Goal: Contribute content: Contribute content

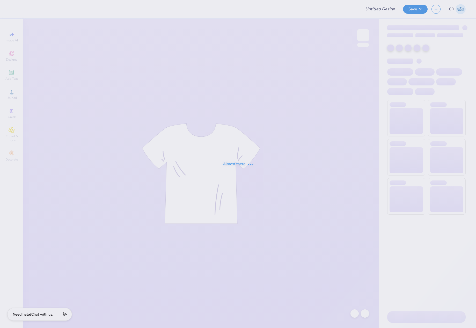
type input "[MEDICAL_DATA] Calligraphy Sweatset"
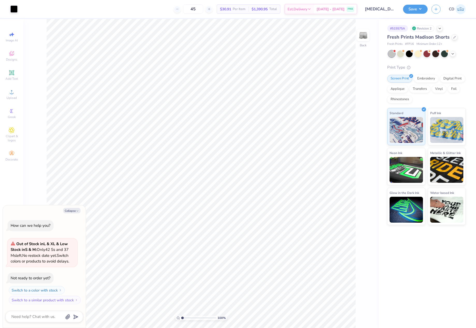
click at [377, 257] on div "100 % Back" at bounding box center [201, 173] width 356 height 309
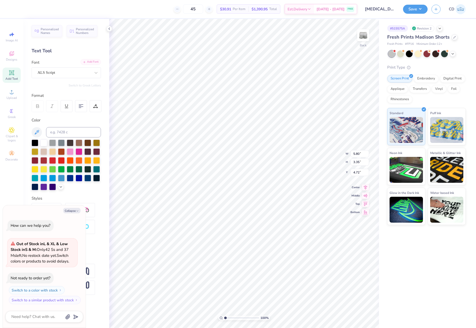
click at [94, 63] on div "Add Font" at bounding box center [91, 62] width 20 height 6
type textarea "x"
type input "4.85"
type textarea "x"
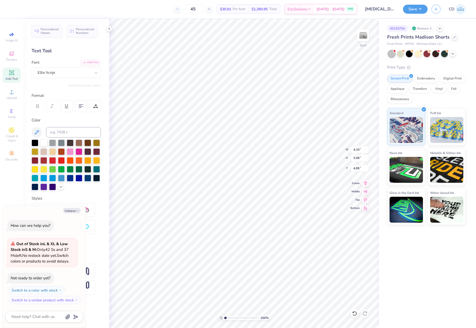
type textarea "Alpha"
type textarea "x"
type textarea "Alpha"
click at [364, 183] on icon at bounding box center [365, 182] width 7 height 6
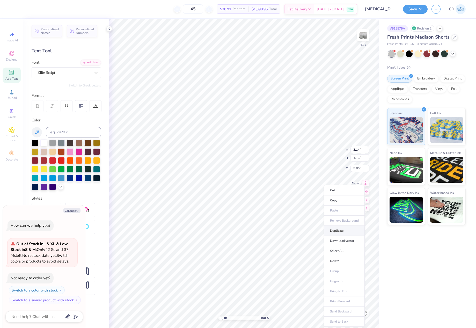
click at [338, 231] on li "Duplicate" at bounding box center [344, 231] width 41 height 10
type textarea "x"
type input "6.80"
type textarea "x"
type input "7.35"
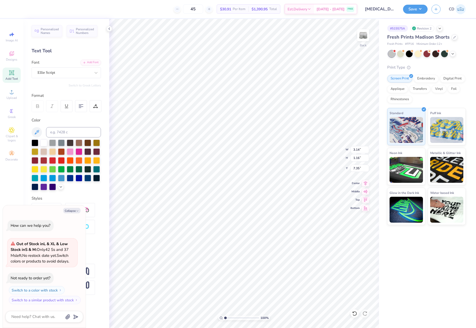
scroll to position [4, 1]
type textarea "x"
type textarea "Xi Delta"
type textarea "x"
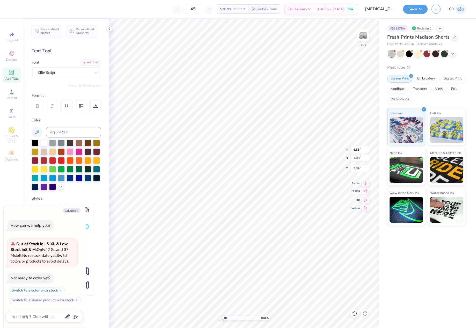
type input "7.23"
click at [365, 183] on icon at bounding box center [365, 182] width 3 height 4
type textarea "x"
type input "5.91"
type textarea "x"
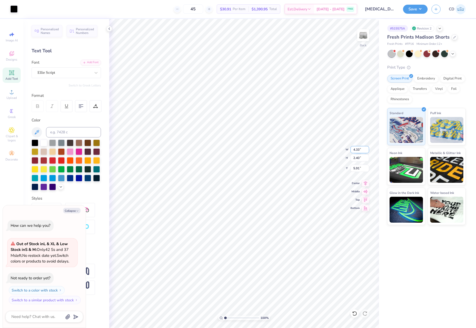
drag, startPoint x: 351, startPoint y: 151, endPoint x: 361, endPoint y: 151, distance: 9.6
click at [361, 151] on input "4.33" at bounding box center [360, 149] width 19 height 7
type input "4"
type input "5"
type textarea "x"
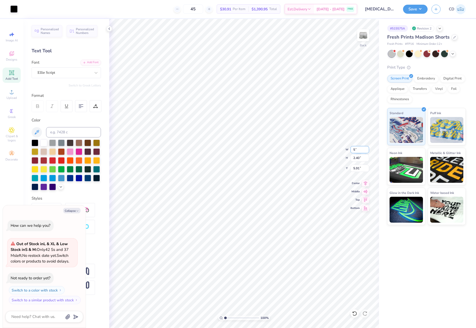
type input "5.00"
type input "2.77"
type input "5.72"
type textarea "x"
type input "6.08"
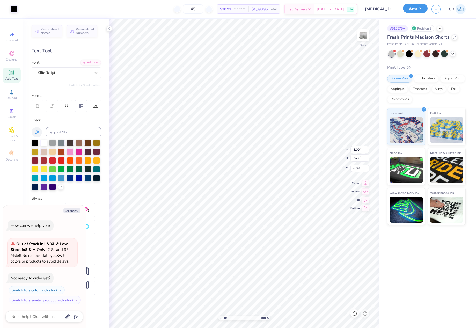
click at [411, 6] on button "Save" at bounding box center [415, 8] width 25 height 9
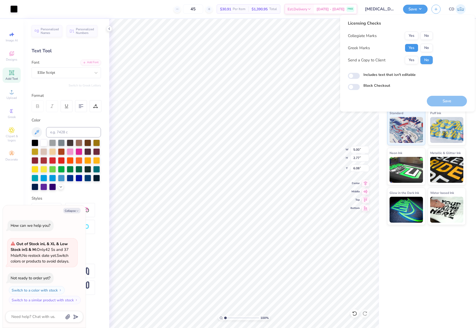
click at [410, 46] on button "Yes" at bounding box center [411, 48] width 13 height 8
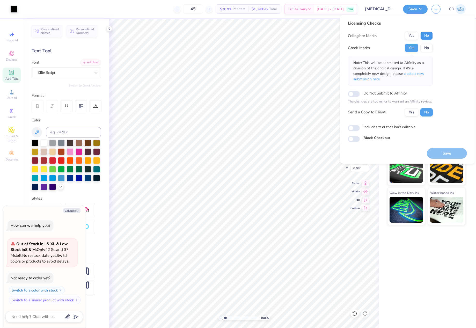
click at [426, 35] on button "No" at bounding box center [426, 36] width 12 height 8
type textarea "x"
click at [353, 128] on input "Includes text that isn't editable" at bounding box center [354, 128] width 12 height 6
checkbox input "true"
type textarea "x"
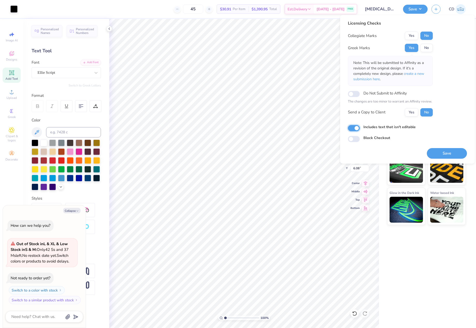
click at [353, 128] on input "Includes text that isn't editable" at bounding box center [354, 128] width 12 height 6
checkbox input "false"
click at [443, 152] on button "Save" at bounding box center [447, 153] width 40 height 11
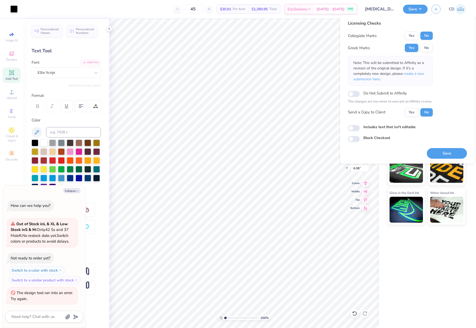
click at [437, 154] on button "Save" at bounding box center [447, 153] width 40 height 11
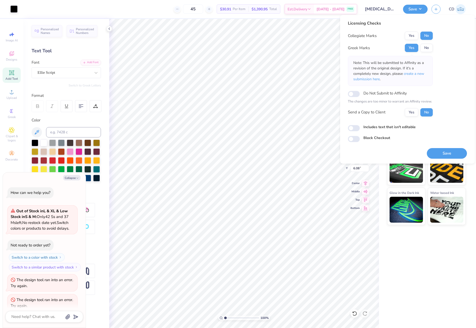
scroll to position [7, 0]
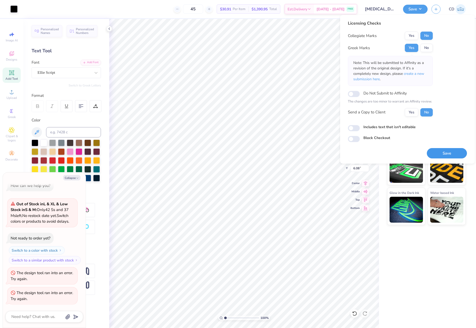
click at [443, 150] on button "Save" at bounding box center [447, 153] width 40 height 11
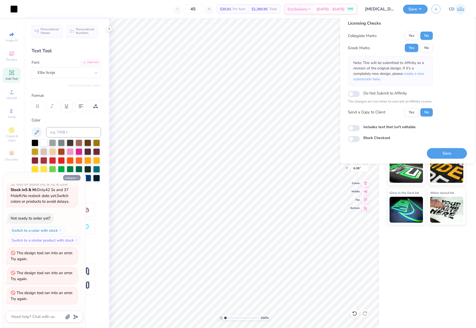
click at [76, 177] on icon "button" at bounding box center [77, 178] width 3 height 3
type textarea "x"
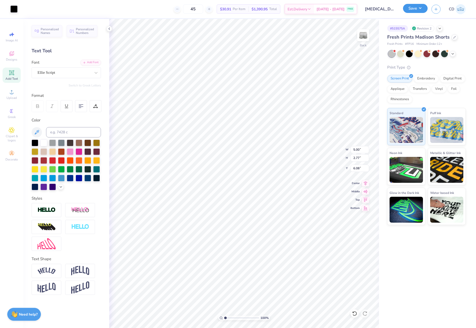
click at [414, 8] on button "Save" at bounding box center [415, 8] width 25 height 9
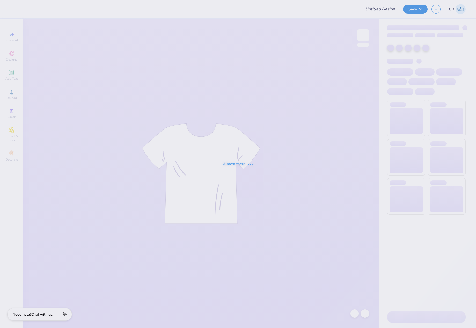
type input "[MEDICAL_DATA] Calligraphy Sweatset"
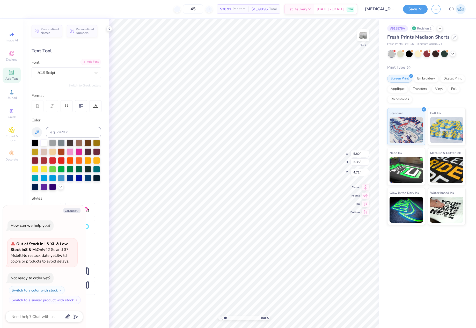
click at [91, 63] on div "Add Font" at bounding box center [91, 62] width 20 height 6
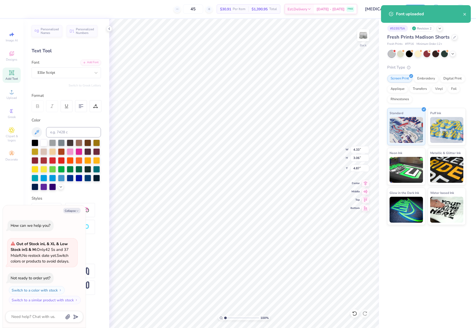
scroll to position [4, 1]
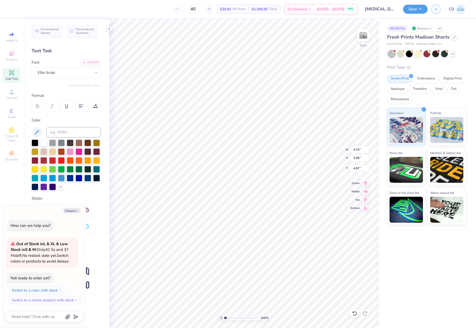
type textarea "x"
type textarea "Alpha"
type textarea "x"
type textarea "Alpha"
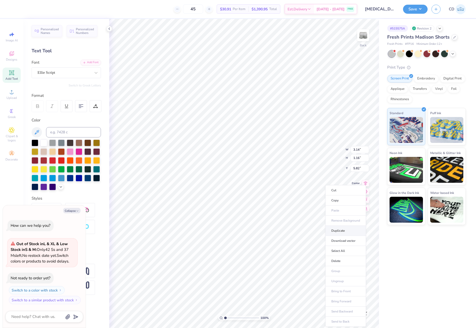
click at [342, 230] on li "Duplicate" at bounding box center [345, 231] width 41 height 10
type textarea "x"
type input "6.82"
type textarea "x"
type input "6.98"
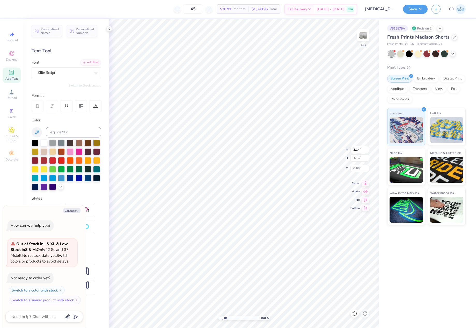
scroll to position [4, 1]
type textarea "x"
type input "5.82"
type textarea "x"
type input "6.98"
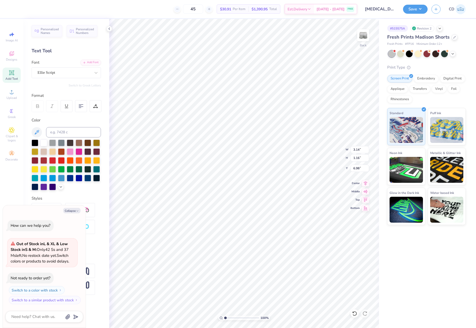
type textarea "x"
type textarea "Xi Delta"
click at [366, 183] on icon at bounding box center [365, 182] width 3 height 4
type textarea "x"
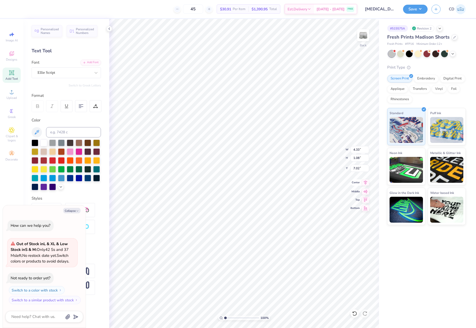
type input "3.14"
type input "1.16"
type input "5.82"
click at [363, 182] on icon at bounding box center [365, 182] width 7 height 6
type textarea "x"
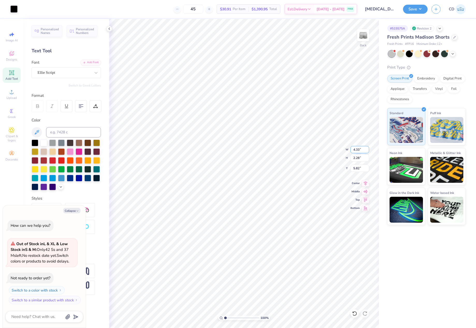
drag, startPoint x: 356, startPoint y: 150, endPoint x: 359, endPoint y: 150, distance: 2.9
click at [359, 150] on input "4.33" at bounding box center [360, 149] width 19 height 7
type input "5"
type textarea "x"
type input "5.00"
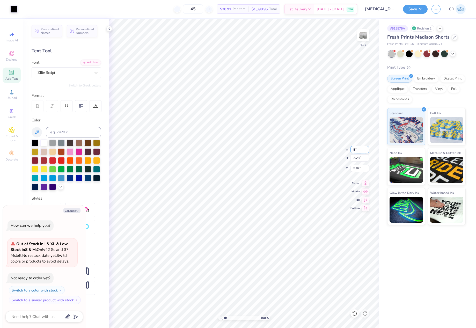
type input "2.64"
type input "5.64"
type textarea "x"
type input "6.19"
click at [418, 5] on button "Save" at bounding box center [415, 8] width 25 height 9
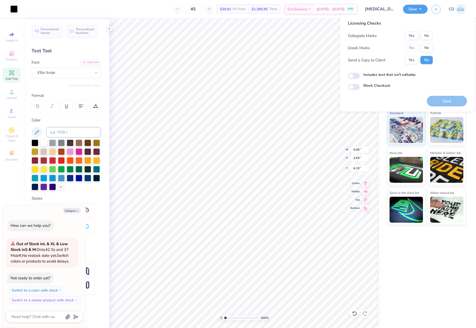
drag, startPoint x: 413, startPoint y: 47, endPoint x: 419, endPoint y: 43, distance: 7.4
click at [415, 47] on button "Yes" at bounding box center [411, 48] width 13 height 8
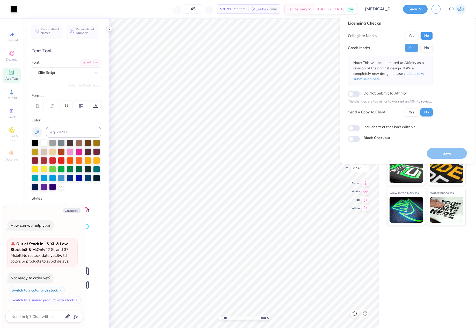
click at [426, 35] on button "No" at bounding box center [426, 36] width 12 height 8
click at [462, 149] on button "Save" at bounding box center [447, 153] width 40 height 11
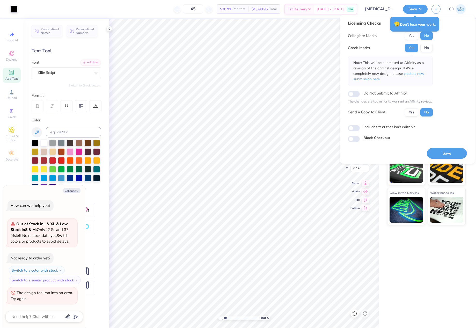
type textarea "x"
